Goal: Task Accomplishment & Management: Manage account settings

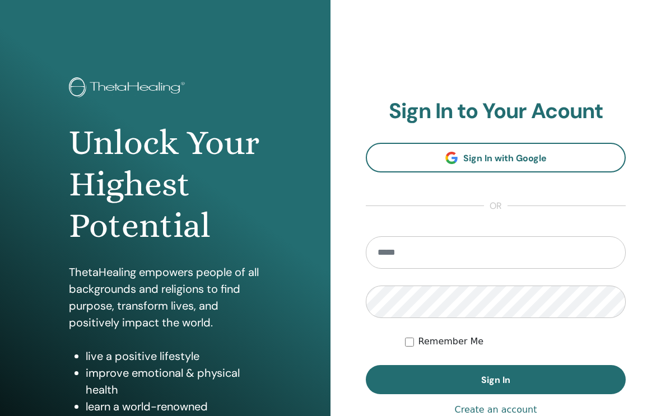
scroll to position [147, 0]
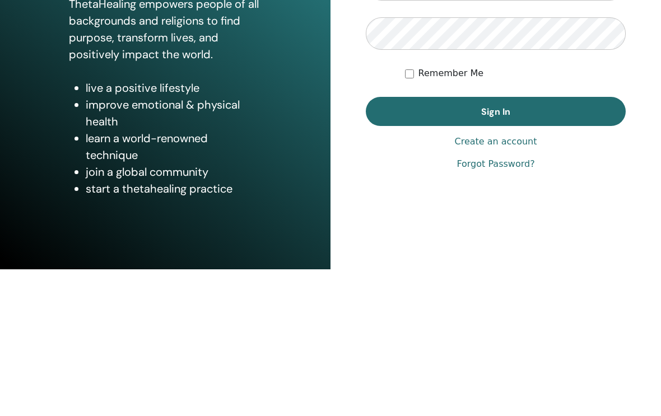
click at [410, 117] on input "email" at bounding box center [496, 131] width 260 height 32
click at [425, 115] on input "email" at bounding box center [496, 131] width 260 height 32
click at [407, 115] on input "email" at bounding box center [496, 131] width 260 height 32
click at [405, 122] on input "email" at bounding box center [496, 131] width 260 height 32
click at [426, 115] on input "email" at bounding box center [496, 131] width 260 height 32
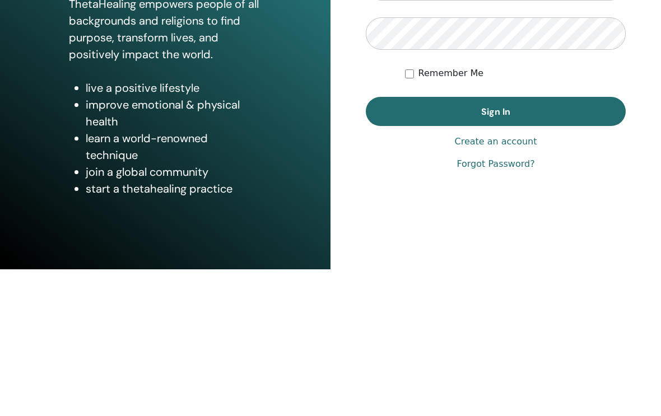
click at [405, 115] on input "email" at bounding box center [496, 131] width 260 height 32
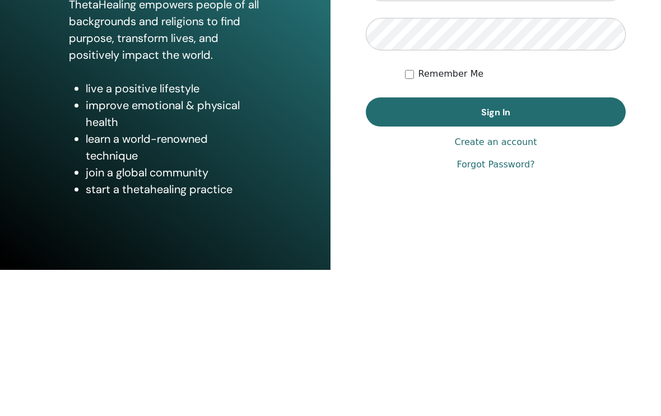
type input "**********"
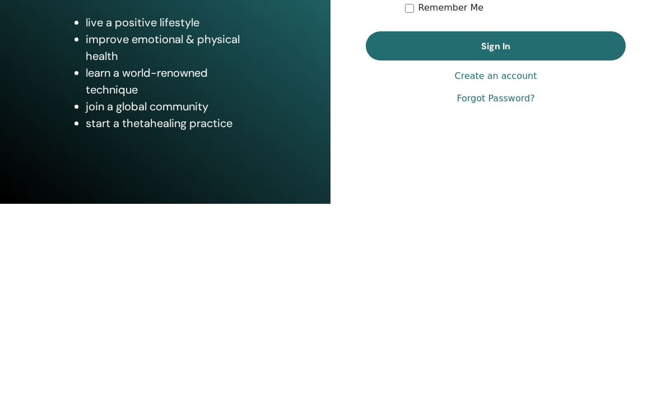
click at [500, 253] on span "Sign In" at bounding box center [495, 259] width 29 height 12
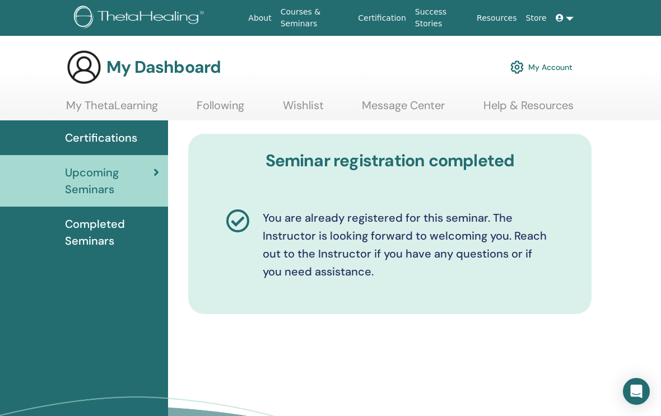
click at [517, 74] on img at bounding box center [516, 67] width 13 height 19
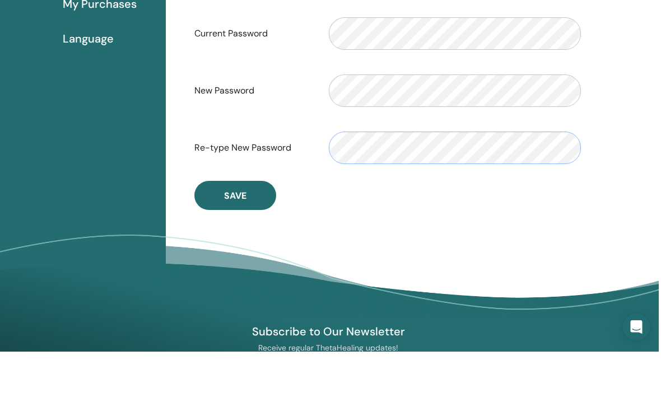
scroll to position [258, 0]
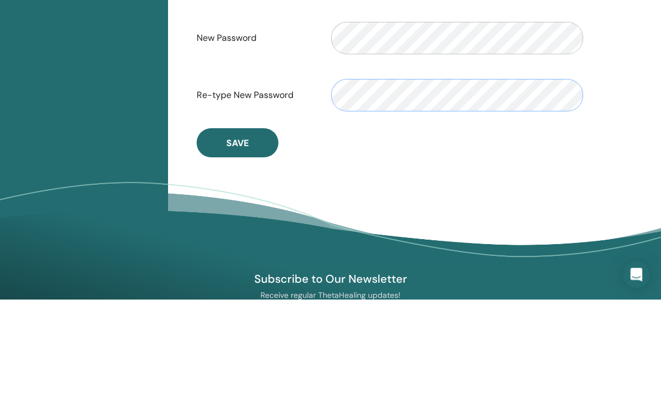
click at [237, 254] on span "Save" at bounding box center [237, 260] width 22 height 12
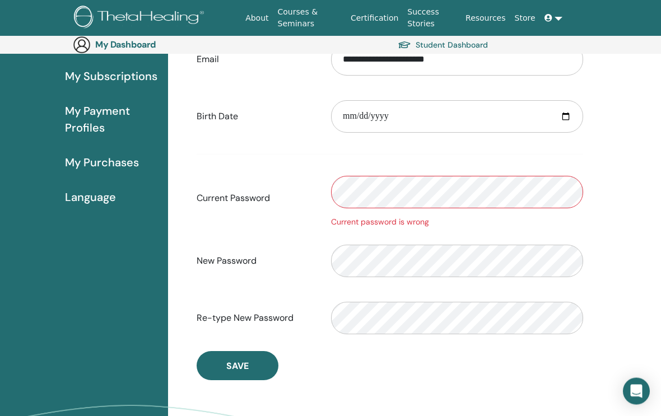
scroll to position [164, 11]
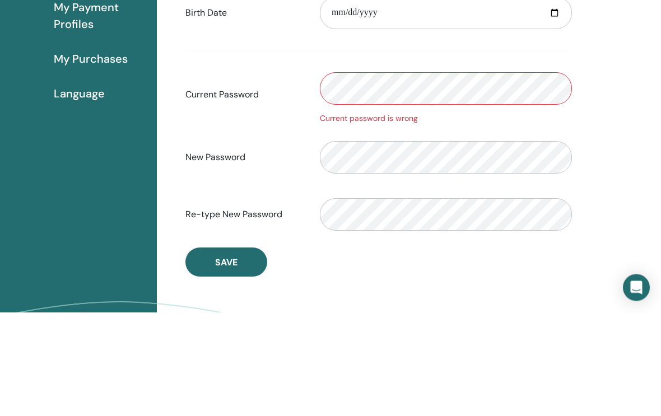
click at [602, 123] on div "**********" at bounding box center [409, 236] width 504 height 562
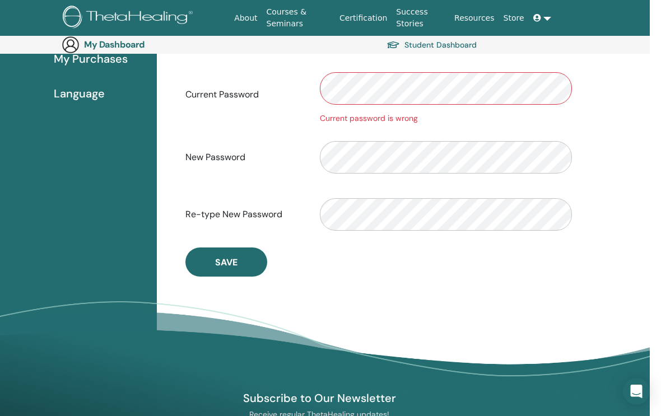
click at [226, 266] on span "Save" at bounding box center [226, 262] width 22 height 12
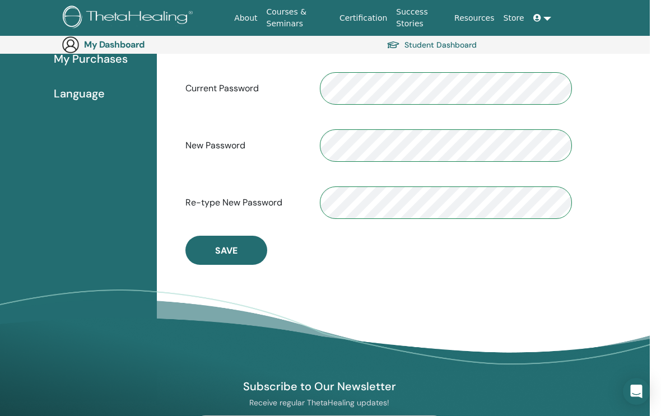
click at [230, 262] on button "Save" at bounding box center [226, 250] width 82 height 29
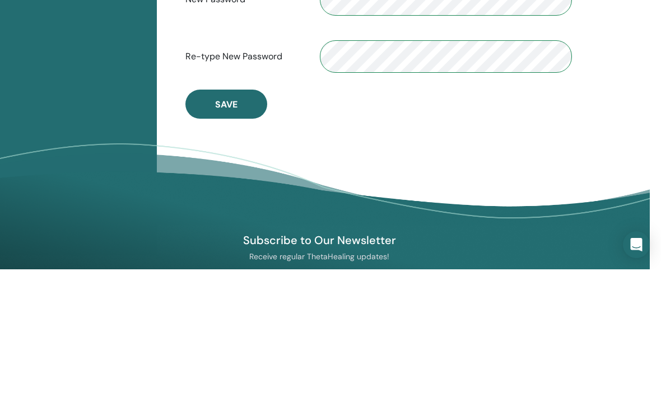
click at [224, 236] on button "Save" at bounding box center [226, 250] width 82 height 29
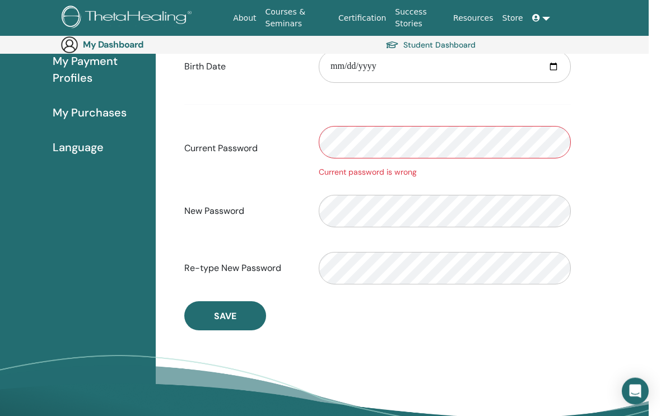
scroll to position [213, 11]
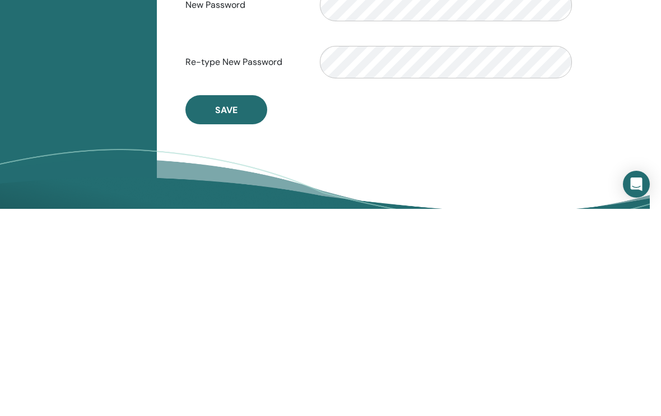
click at [226, 302] on button "Save" at bounding box center [226, 316] width 82 height 29
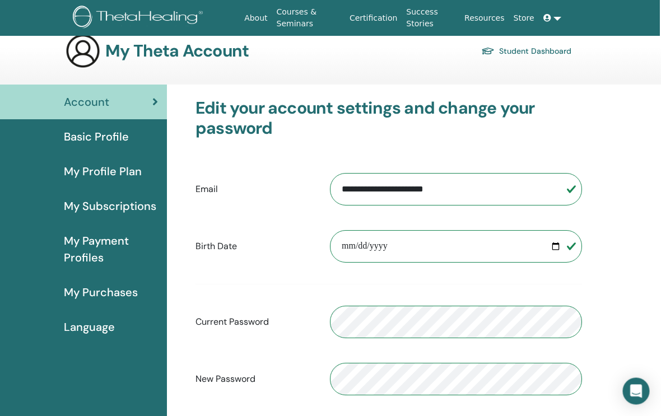
click at [546, 19] on icon at bounding box center [548, 18] width 8 height 8
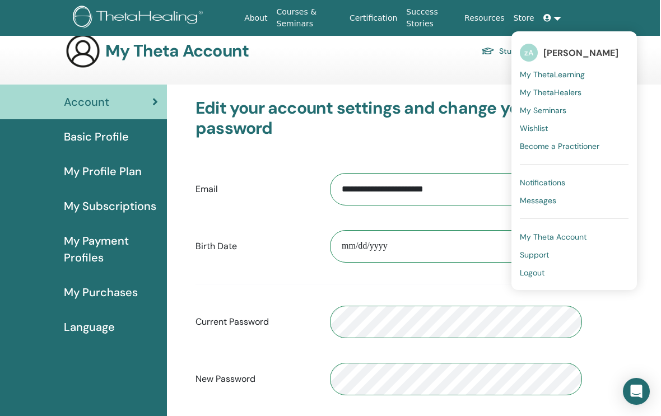
click at [566, 76] on span "My ThetaLearning" at bounding box center [552, 74] width 65 height 10
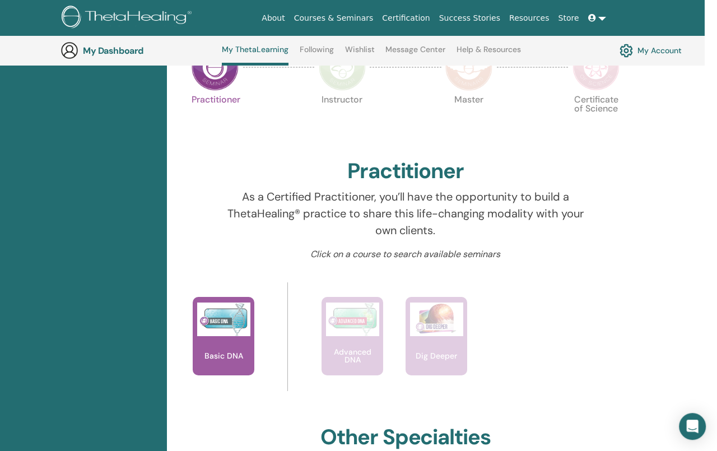
scroll to position [274, 0]
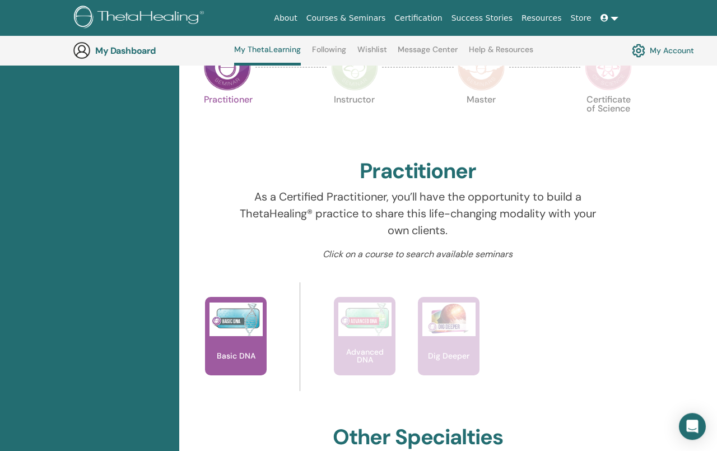
click at [611, 21] on link at bounding box center [609, 18] width 27 height 21
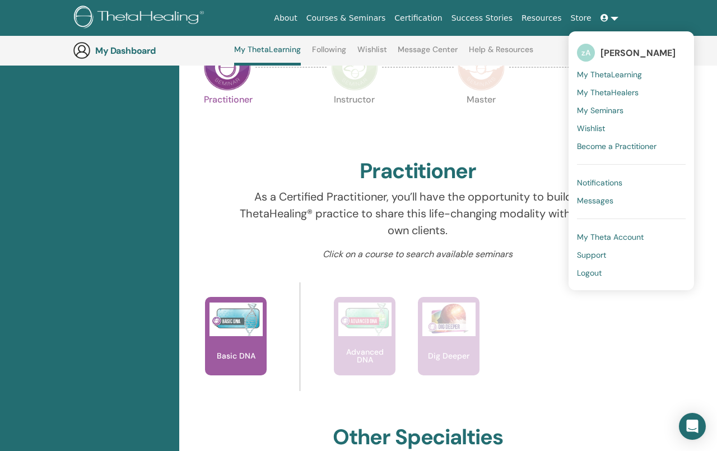
click at [597, 278] on span "Logout" at bounding box center [589, 273] width 25 height 10
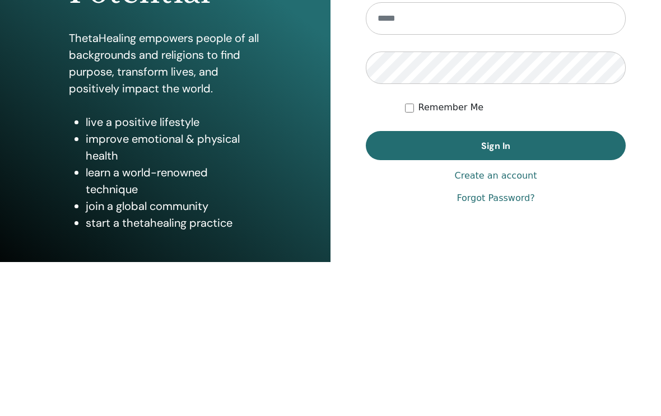
scroll to position [83, 0]
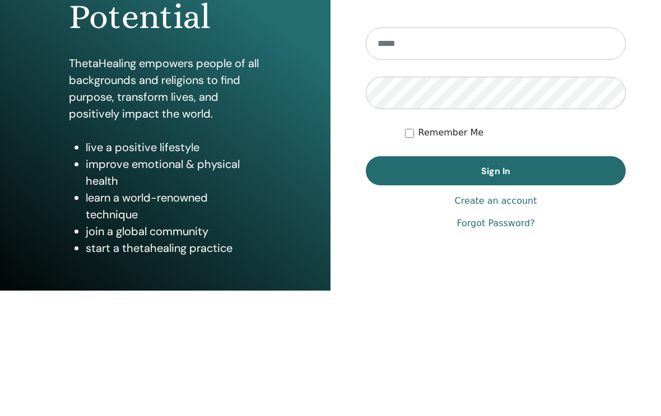
click at [402, 153] on input "email" at bounding box center [496, 169] width 260 height 32
type input "**********"
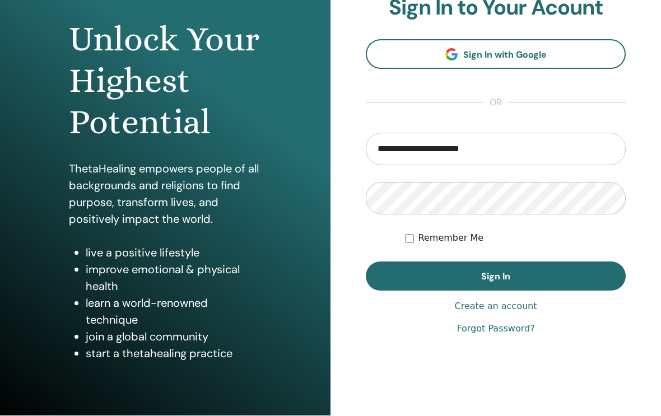
click at [502, 278] on span "Sign In" at bounding box center [495, 277] width 29 height 12
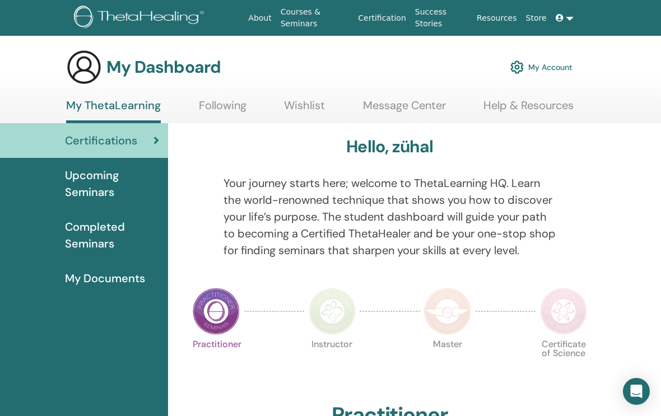
click at [566, 18] on link at bounding box center [564, 18] width 27 height 21
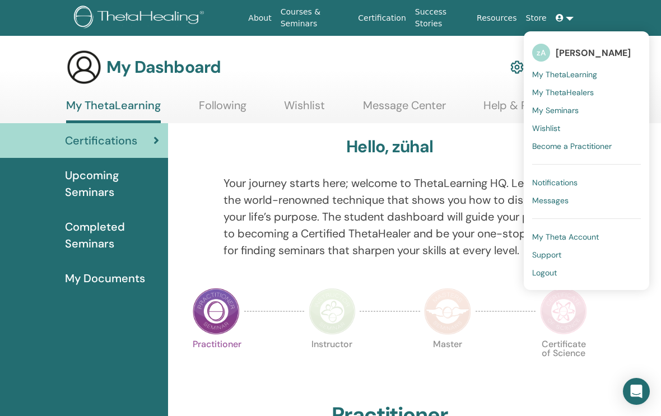
click at [545, 278] on span "Logout" at bounding box center [544, 273] width 25 height 10
click at [549, 279] on link "Logout" at bounding box center [586, 273] width 109 height 18
